Goal: Task Accomplishment & Management: Use online tool/utility

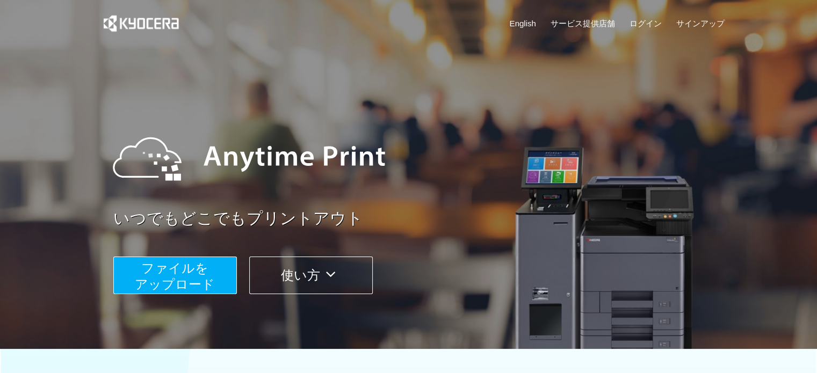
click at [166, 274] on span "ファイルを ​​アップロード" at bounding box center [175, 276] width 80 height 31
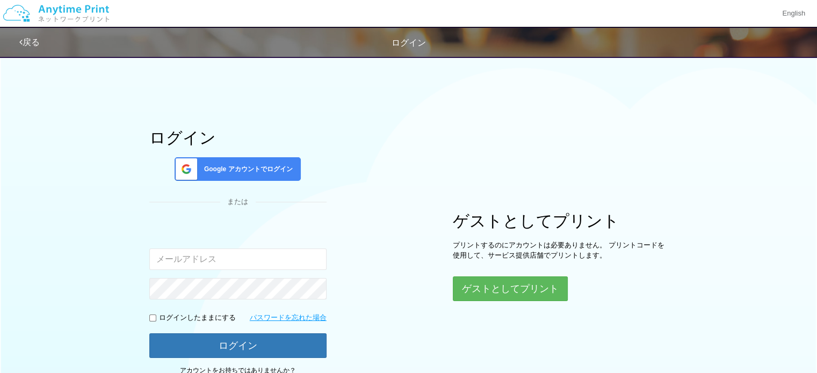
scroll to position [2, 0]
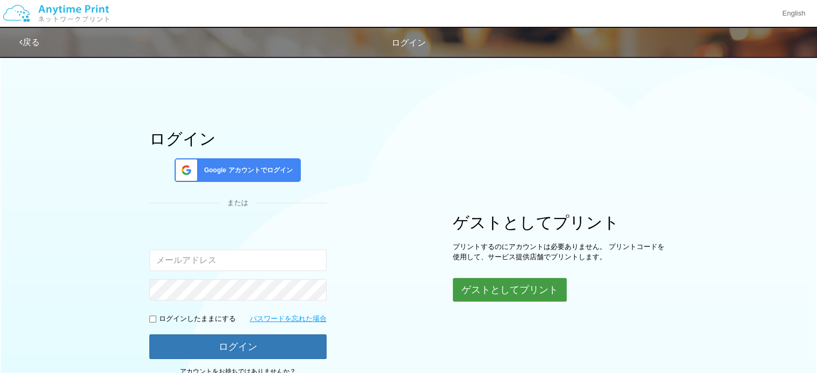
click at [494, 293] on button "ゲストとしてプリント" at bounding box center [510, 290] width 114 height 24
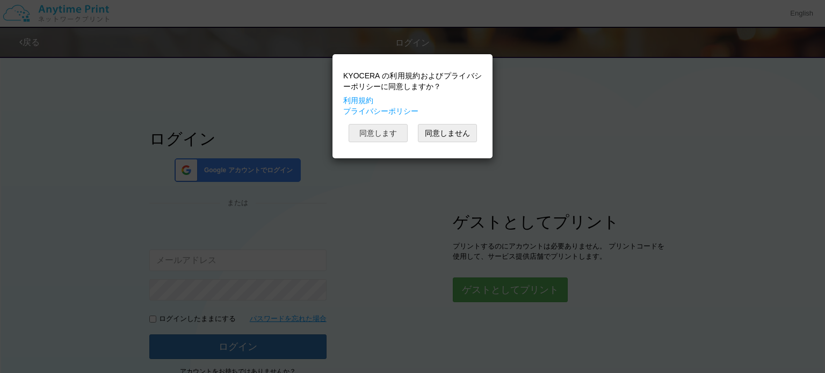
click at [384, 135] on button "同意します" at bounding box center [377, 133] width 59 height 18
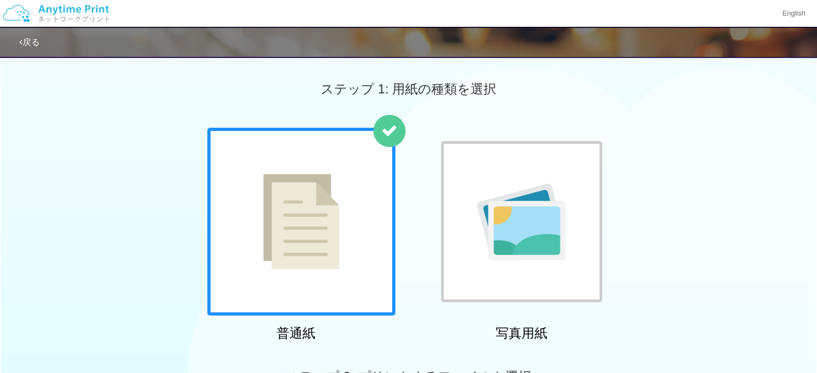
click at [276, 223] on div at bounding box center [301, 222] width 188 height 188
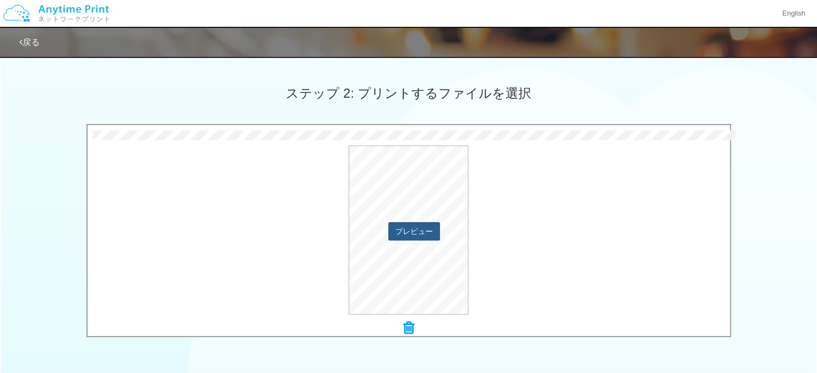
scroll to position [443, 0]
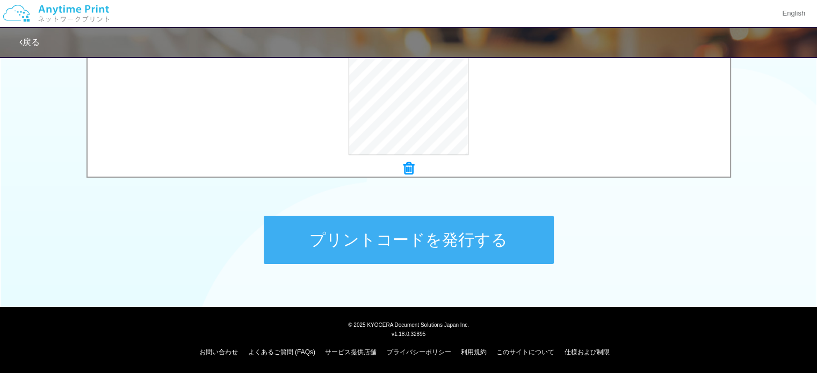
click at [394, 244] on button "プリントコードを発行する" at bounding box center [409, 240] width 290 height 48
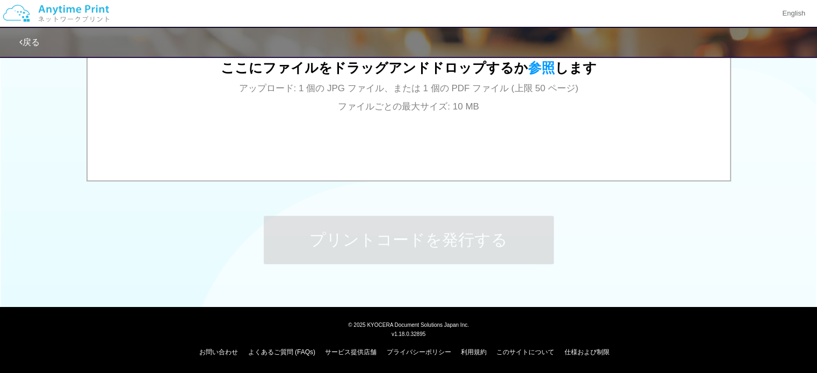
scroll to position [0, 0]
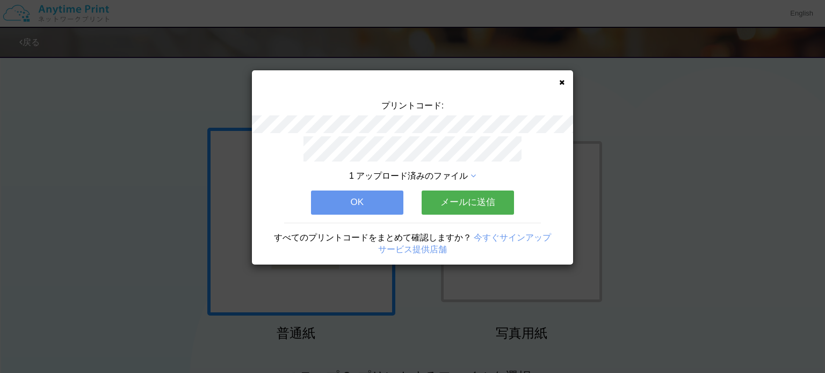
click at [557, 81] on div "プリントコード: 1 アップロード済みのファイル OK メールに送信 すべてのプリントコードをまとめて確認しますか？ 今すぐサインアップ サービス提供店舗" at bounding box center [412, 167] width 321 height 194
click at [561, 81] on icon at bounding box center [561, 82] width 5 height 7
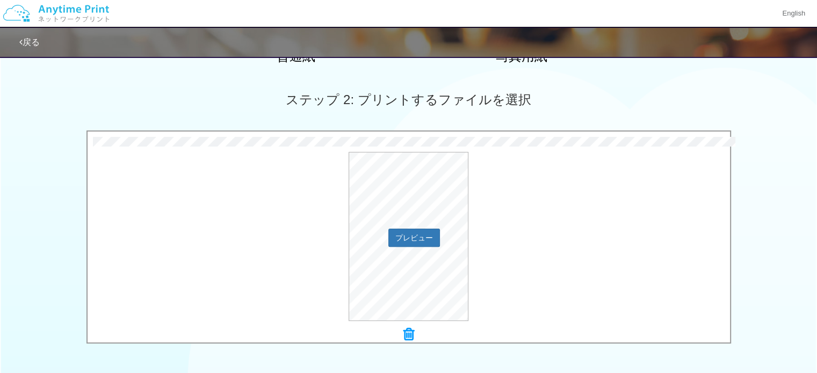
scroll to position [443, 0]
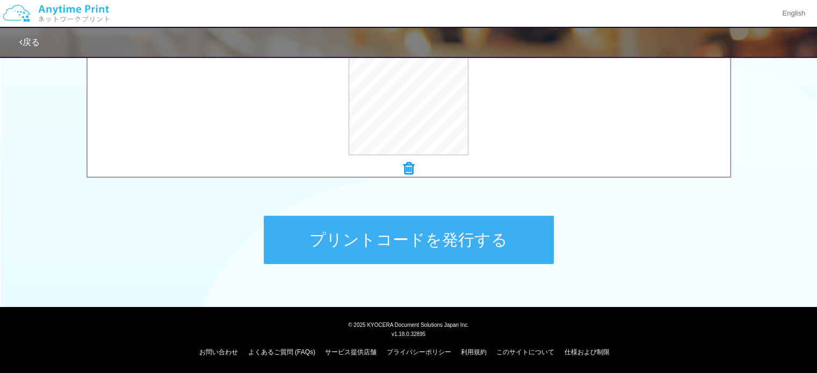
click at [371, 239] on button "プリントコードを発行する" at bounding box center [409, 240] width 290 height 48
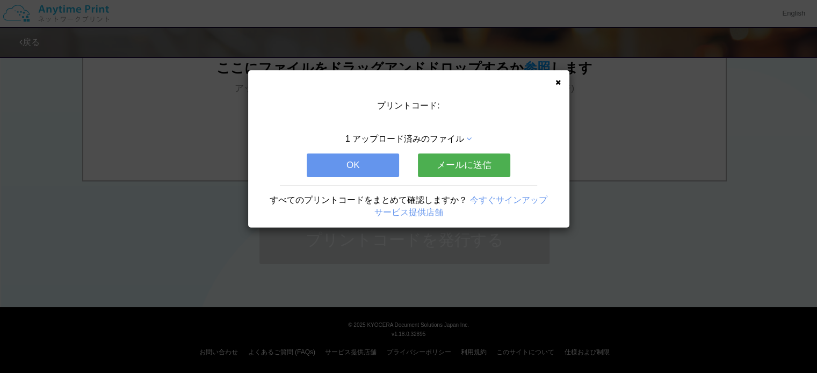
scroll to position [0, 0]
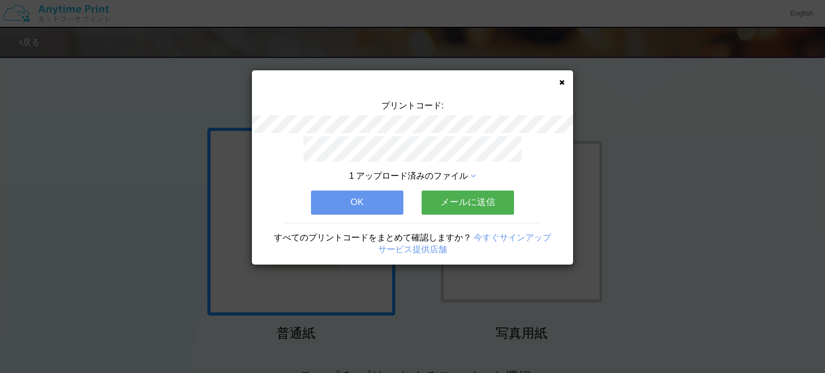
click at [561, 81] on icon at bounding box center [561, 82] width 5 height 7
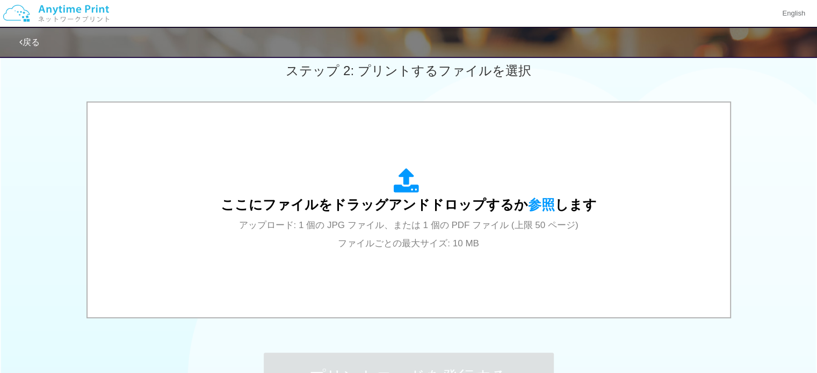
scroll to position [307, 0]
